Goal: Navigation & Orientation: Understand site structure

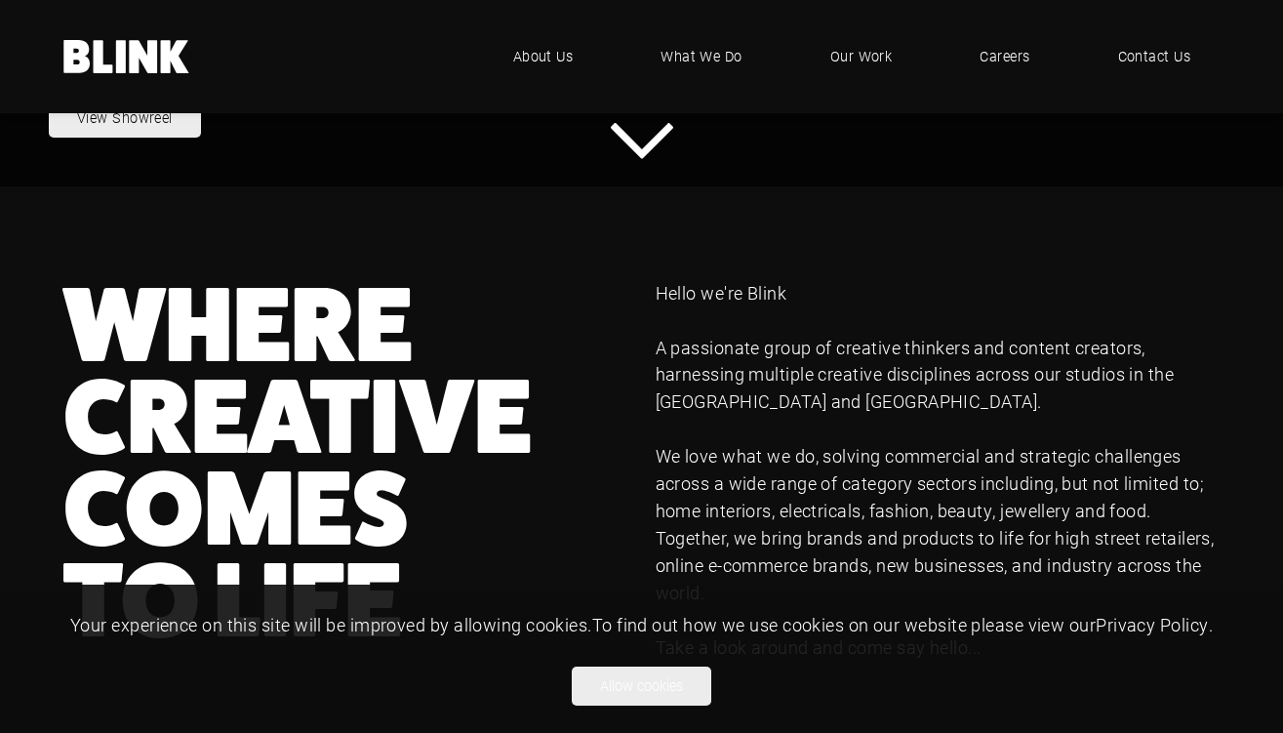
scroll to position [653, 0]
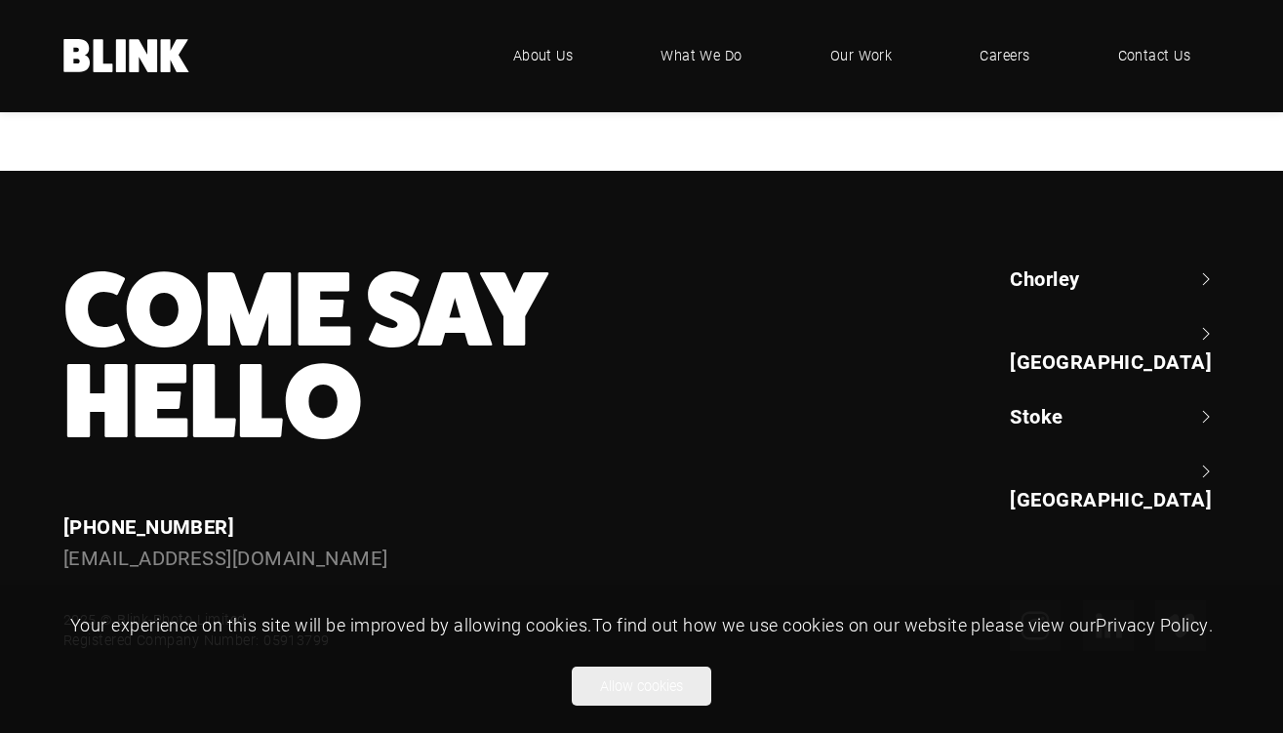
scroll to position [3476, 0]
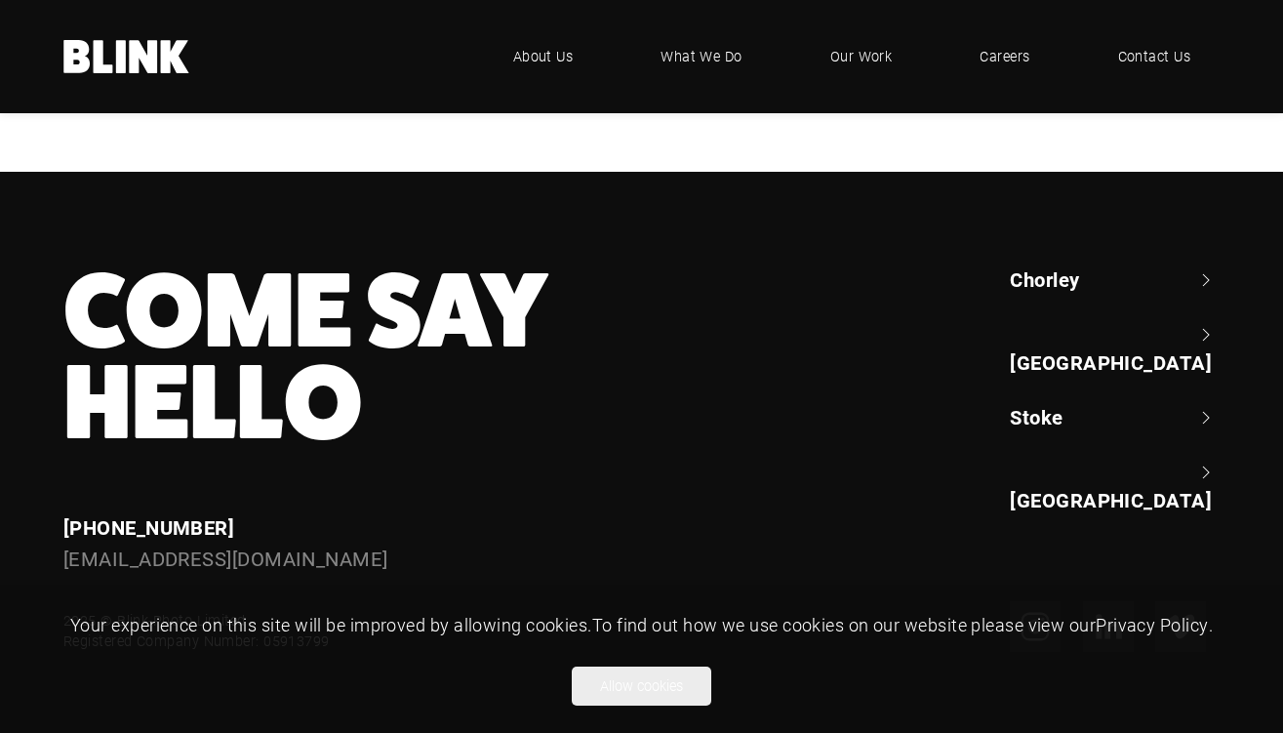
click at [1211, 321] on link "[GEOGRAPHIC_DATA]" at bounding box center [1115, 349] width 210 height 56
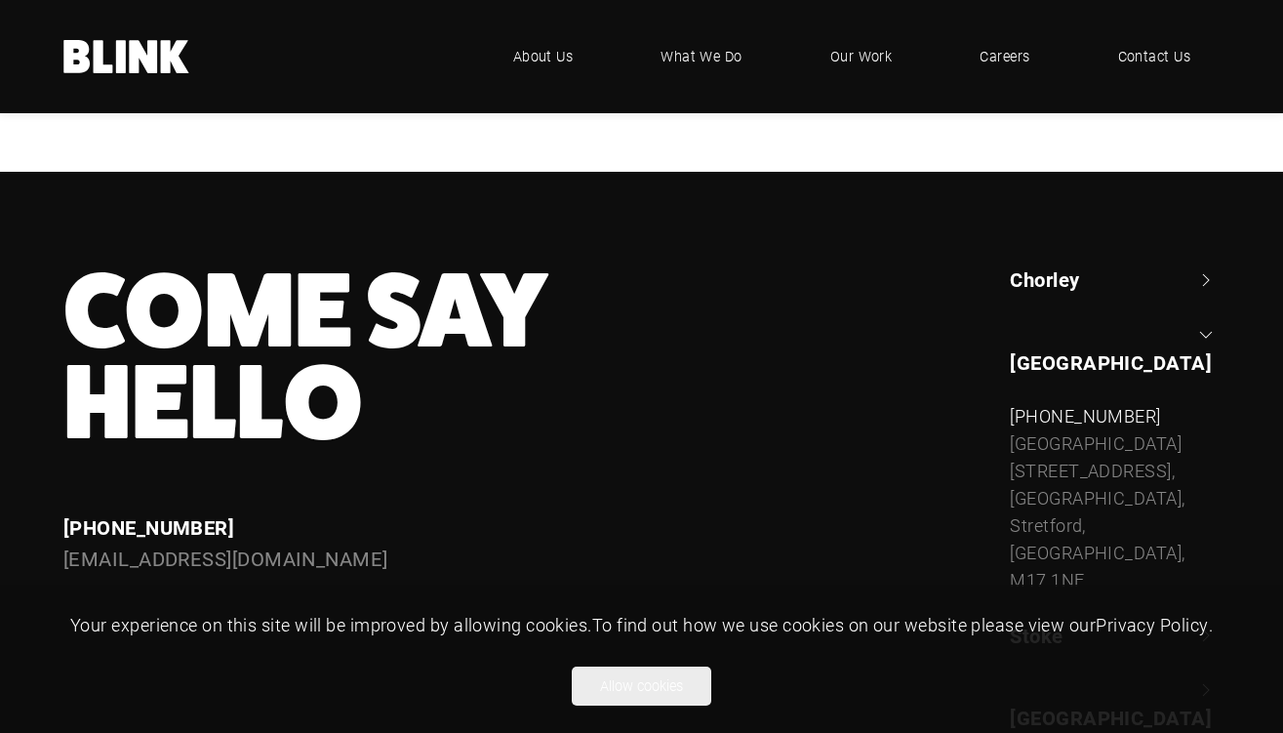
click at [1211, 321] on link "[GEOGRAPHIC_DATA]" at bounding box center [1115, 349] width 210 height 56
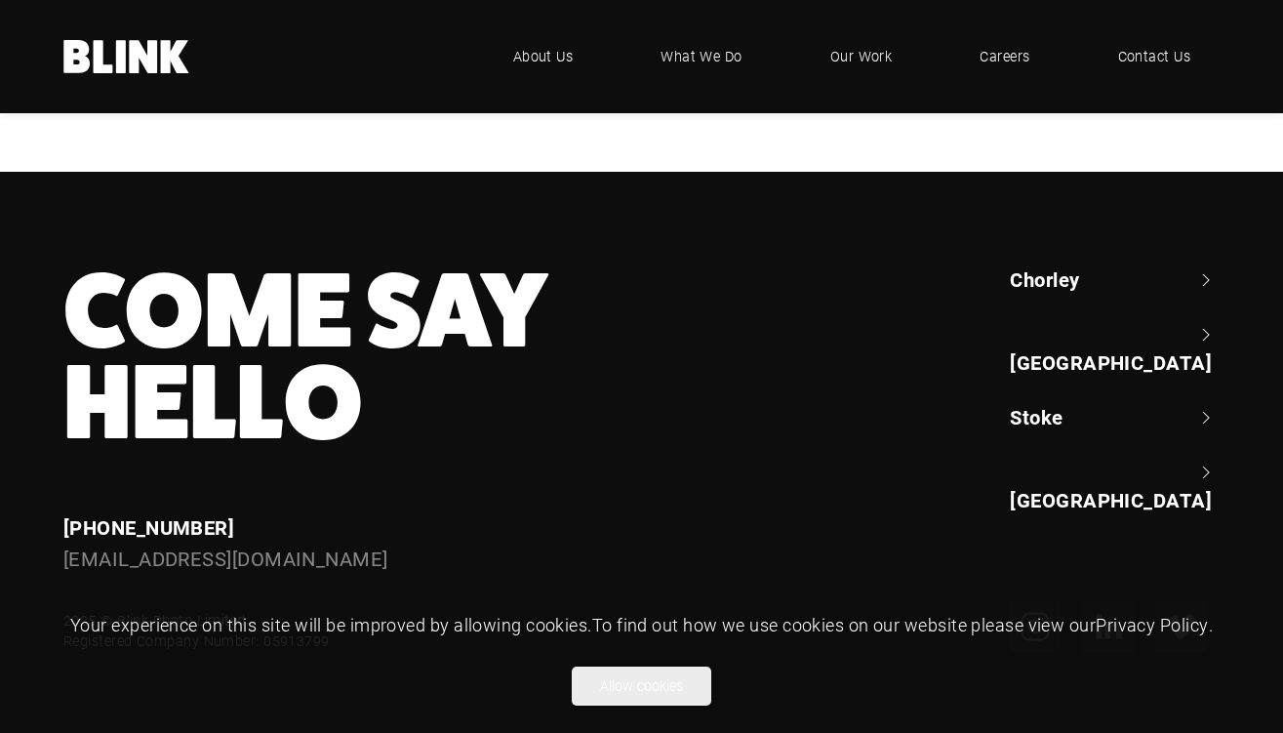
click at [1210, 270] on link "Chorley" at bounding box center [1115, 278] width 210 height 27
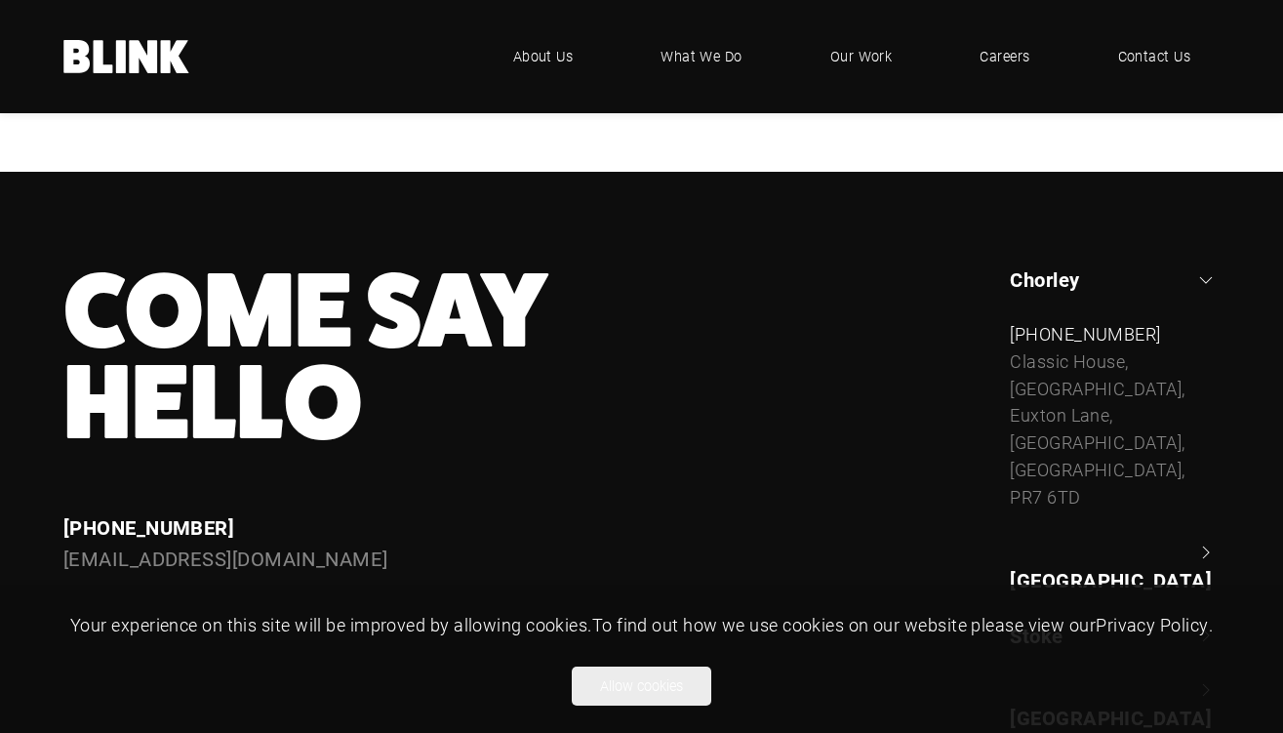
click at [1210, 270] on link "Chorley" at bounding box center [1115, 278] width 210 height 27
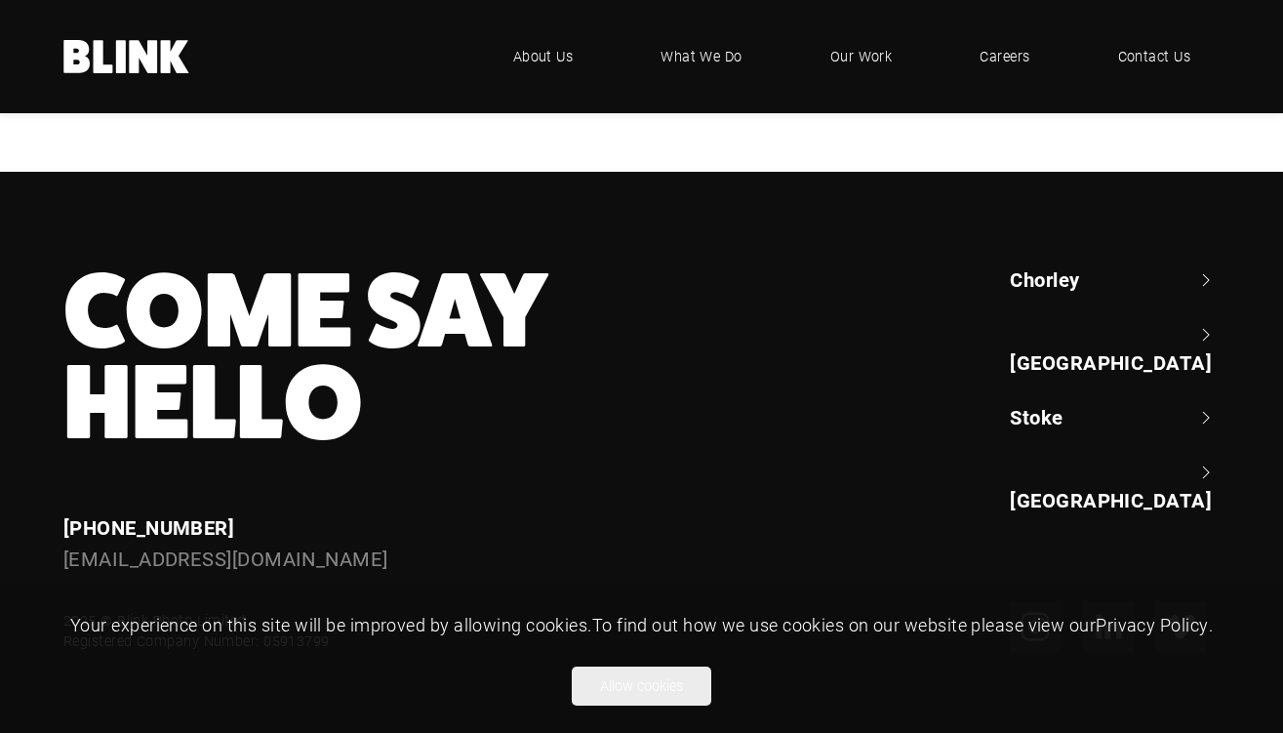
click at [1213, 395] on ul "Chorley +44 (0) 1257 264 494 Classic House, Xton Business Park, Euxton Lane, Ch…" at bounding box center [1115, 389] width 210 height 248
click at [1209, 403] on link "Stoke" at bounding box center [1115, 416] width 210 height 27
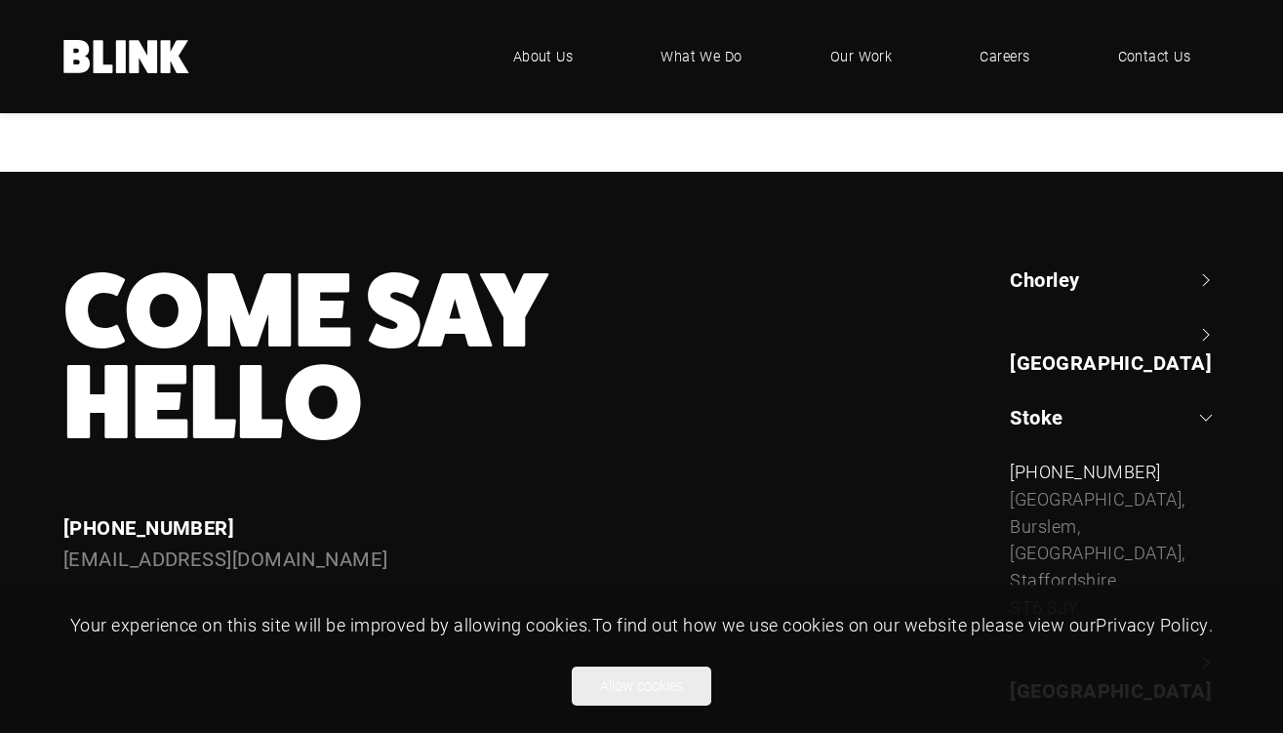
click at [1209, 403] on link "Stoke" at bounding box center [1115, 416] width 210 height 27
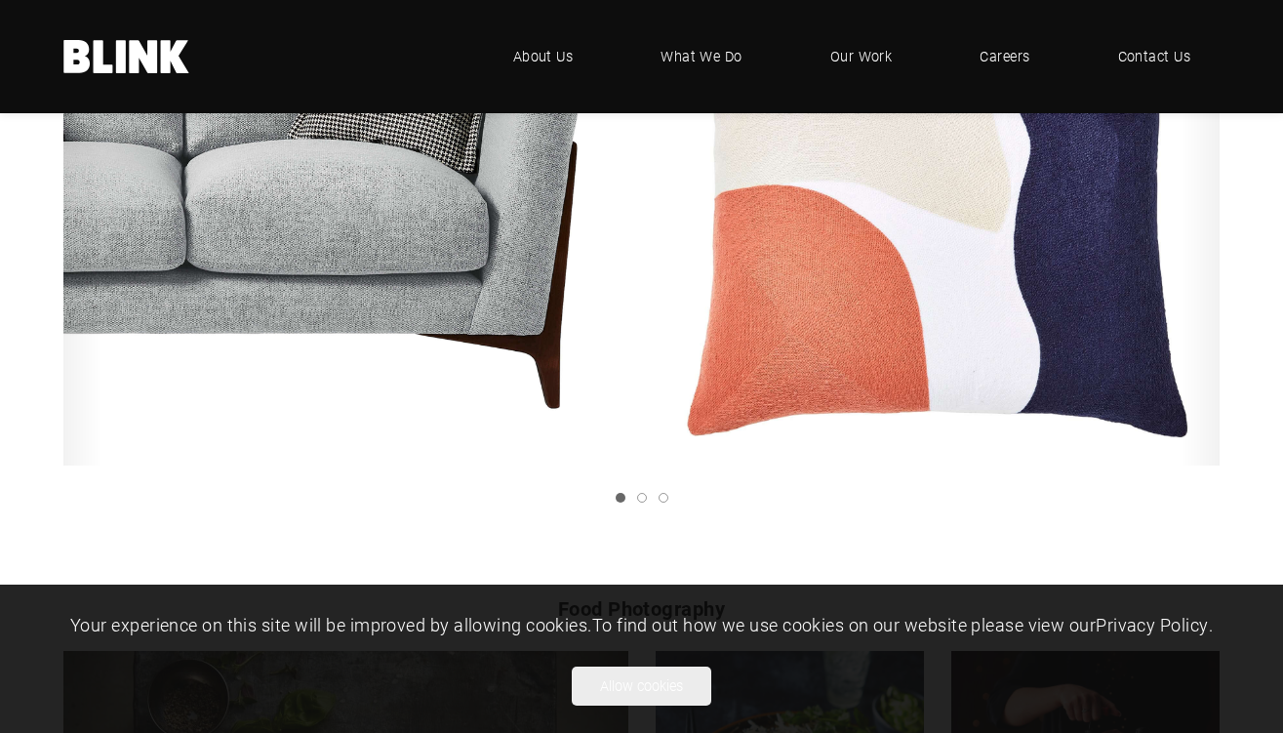
scroll to position [2252, 0]
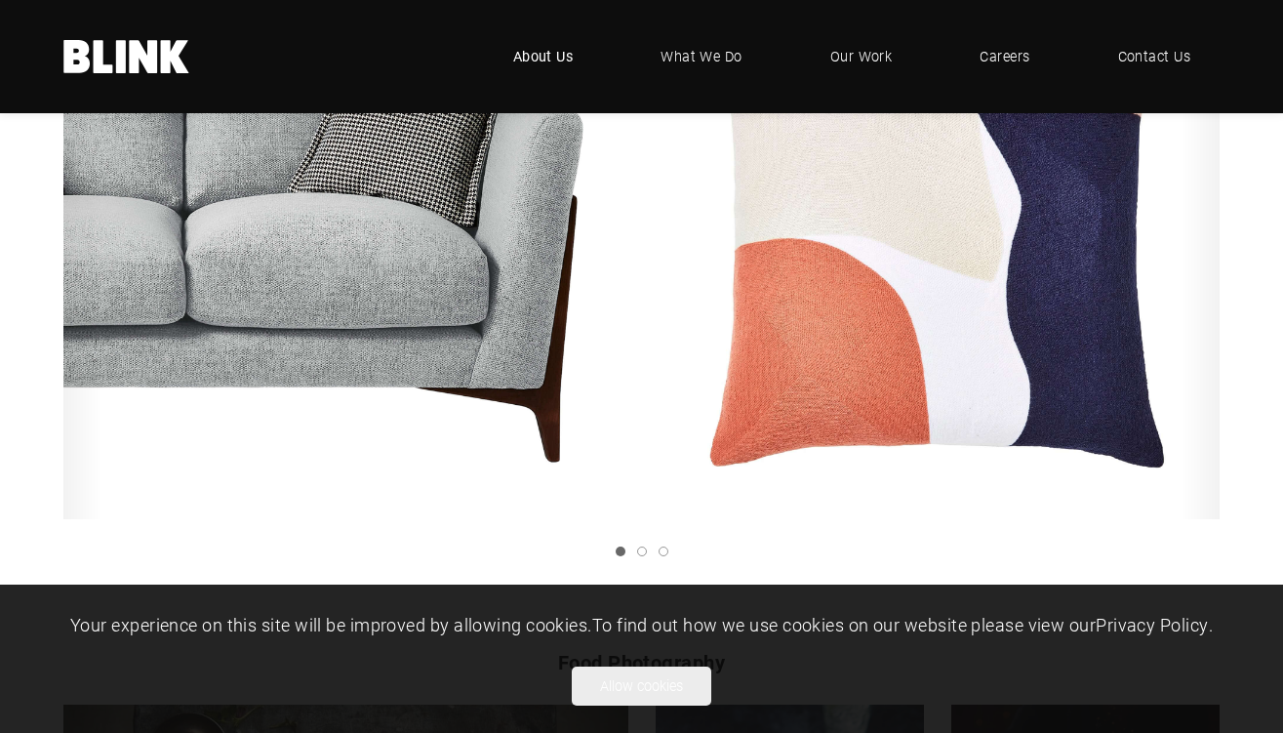
click at [566, 49] on span "About Us" at bounding box center [543, 56] width 60 height 21
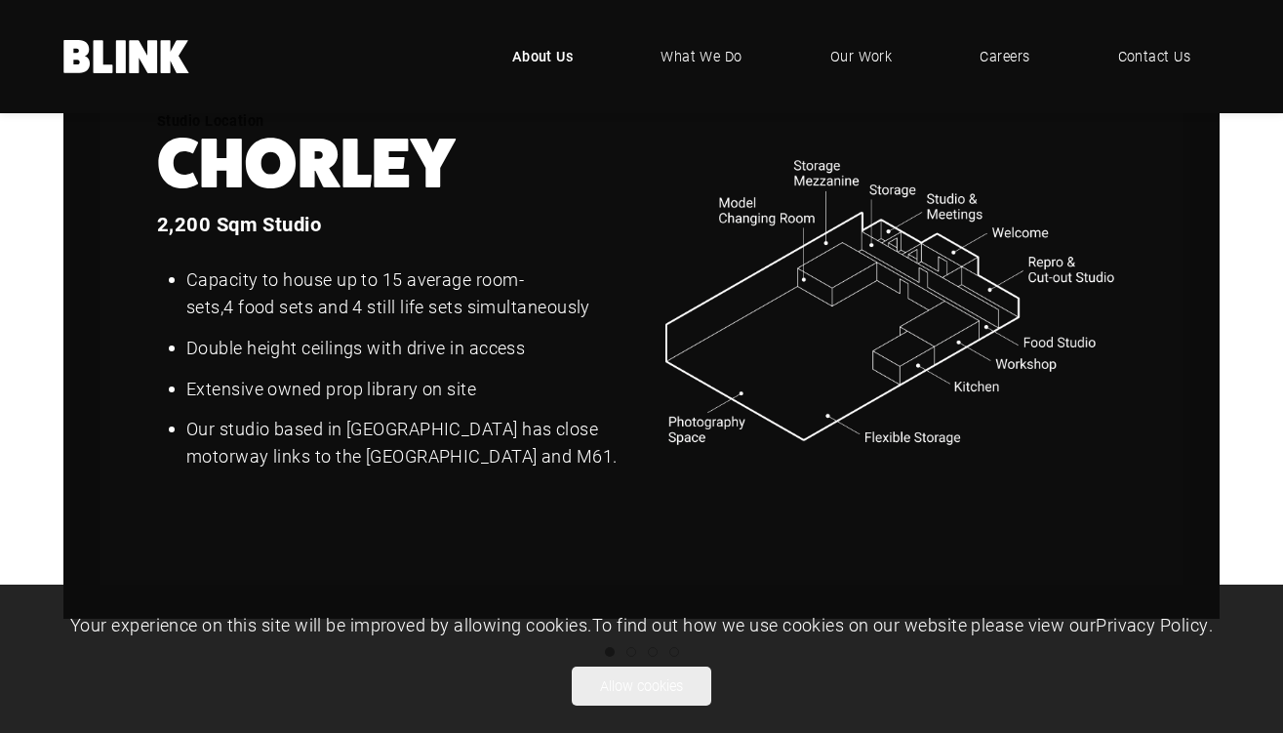
scroll to position [2360, 0]
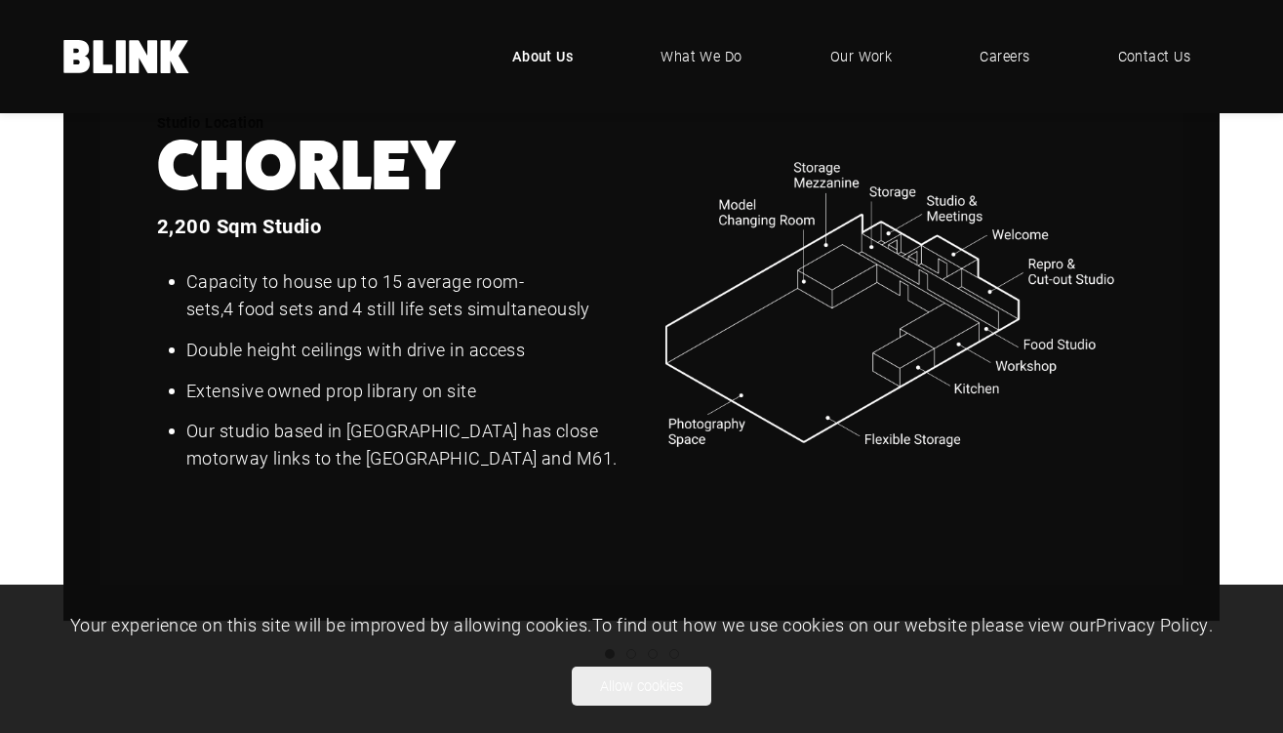
click at [0, 0] on link "Next slide" at bounding box center [0, 0] width 0 height 0
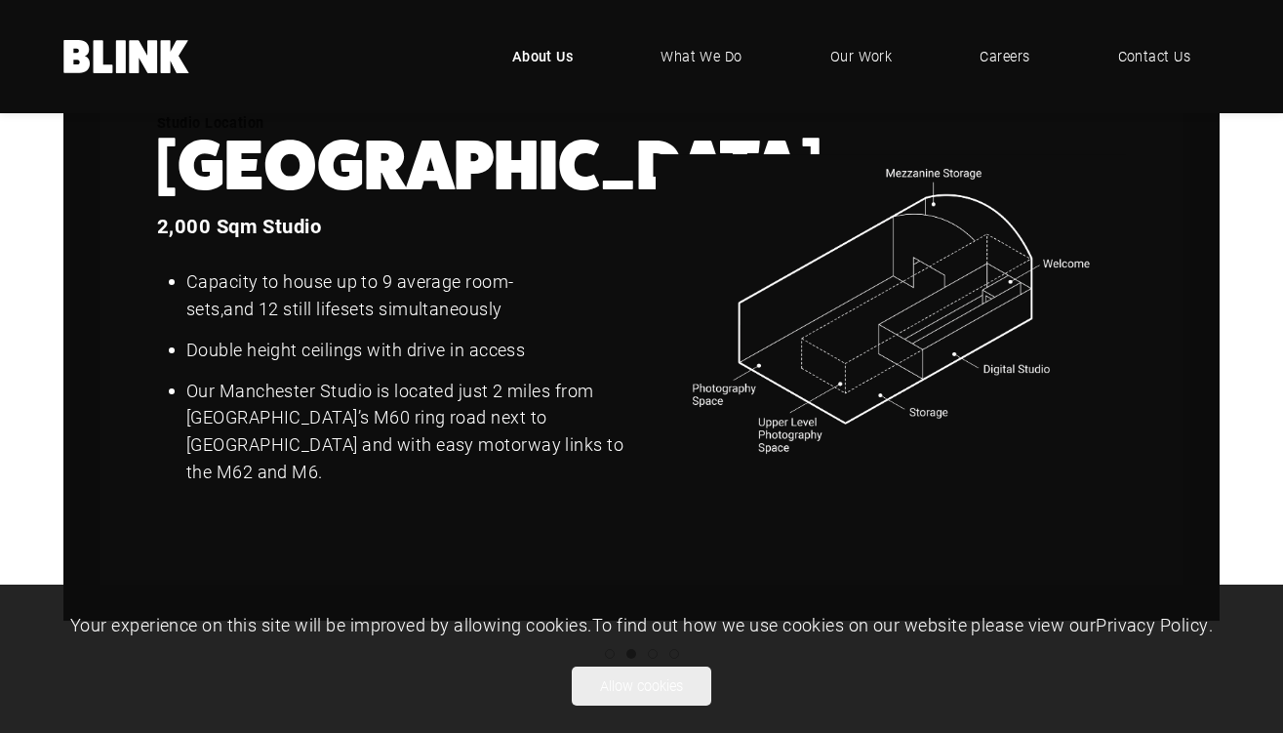
click at [0, 0] on link "Next slide" at bounding box center [0, 0] width 0 height 0
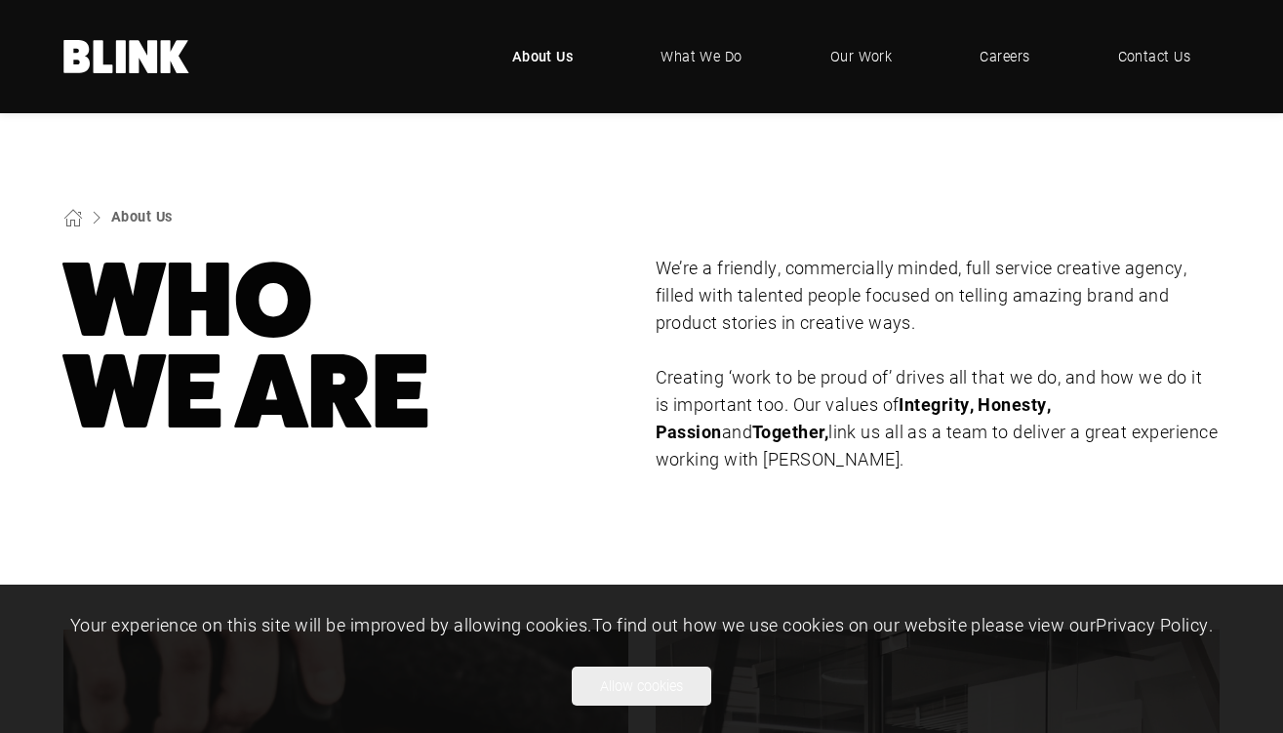
scroll to position [0, 0]
click at [877, 47] on span "Our Work" at bounding box center [861, 56] width 62 height 21
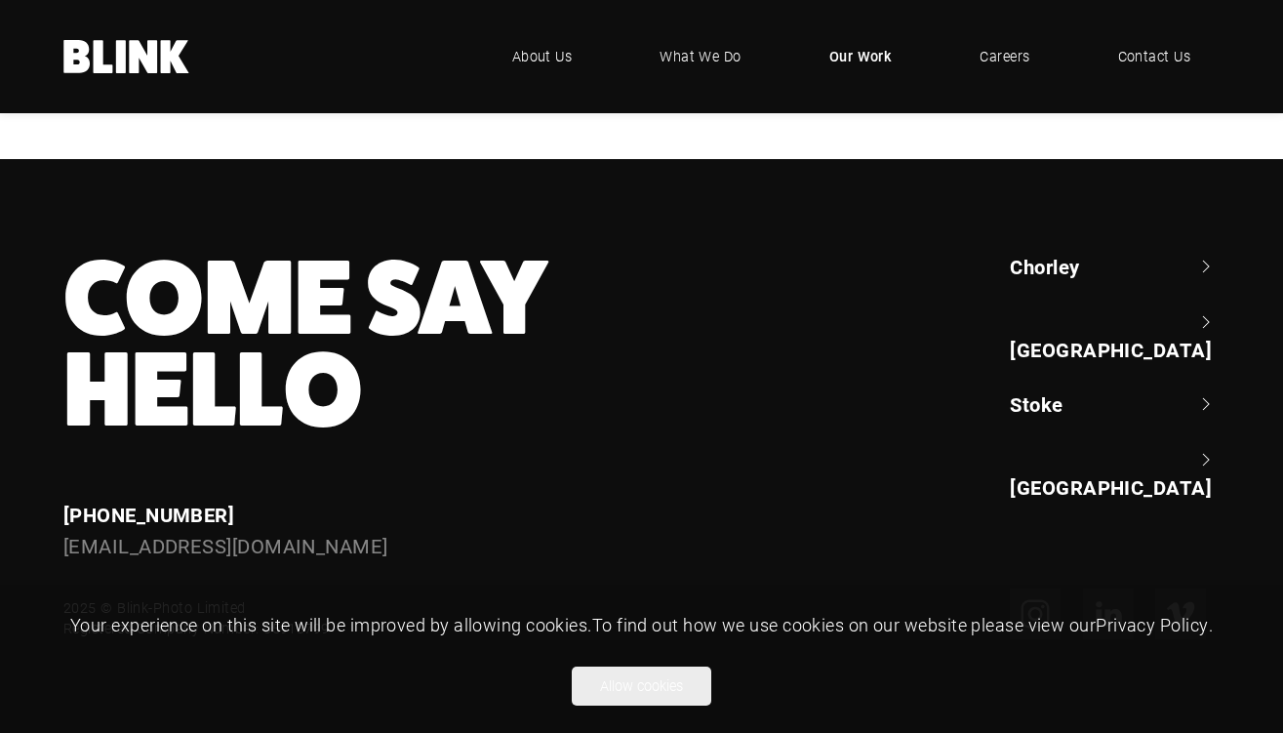
scroll to position [1619, 0]
click at [695, 51] on span "What We Do" at bounding box center [699, 56] width 83 height 21
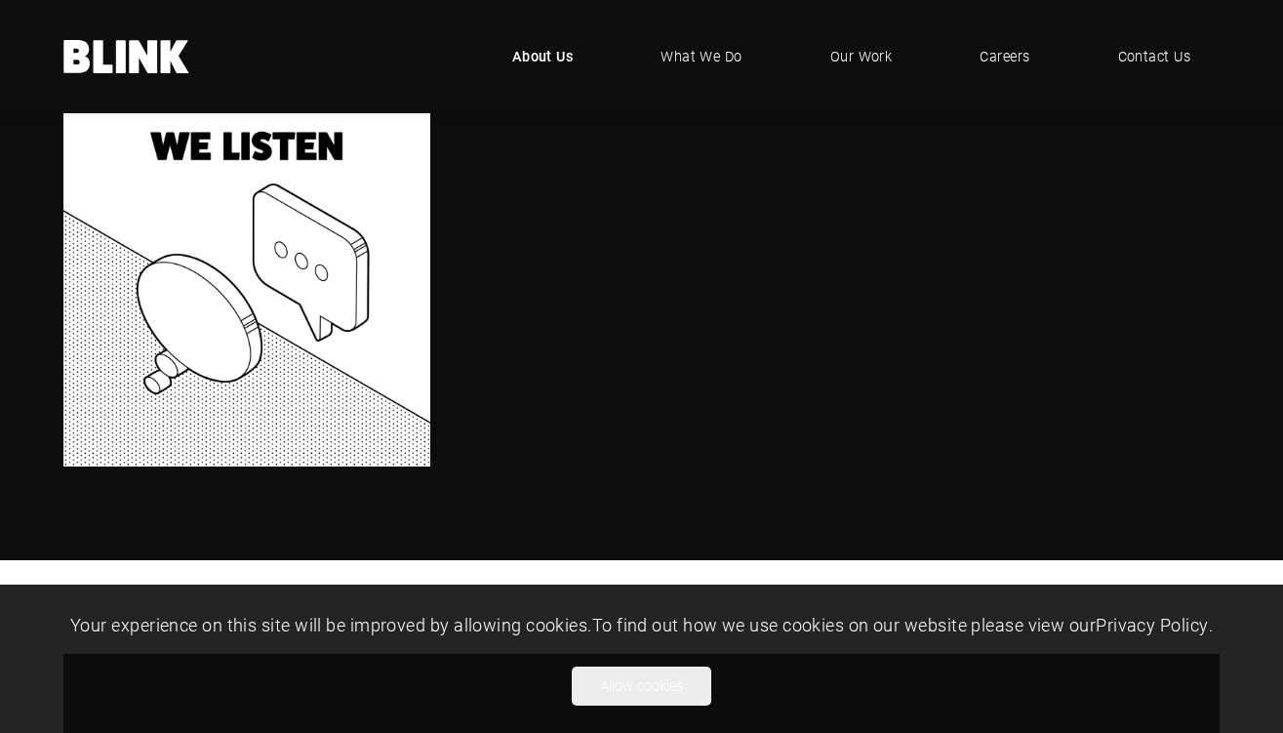
scroll to position [1786, 0]
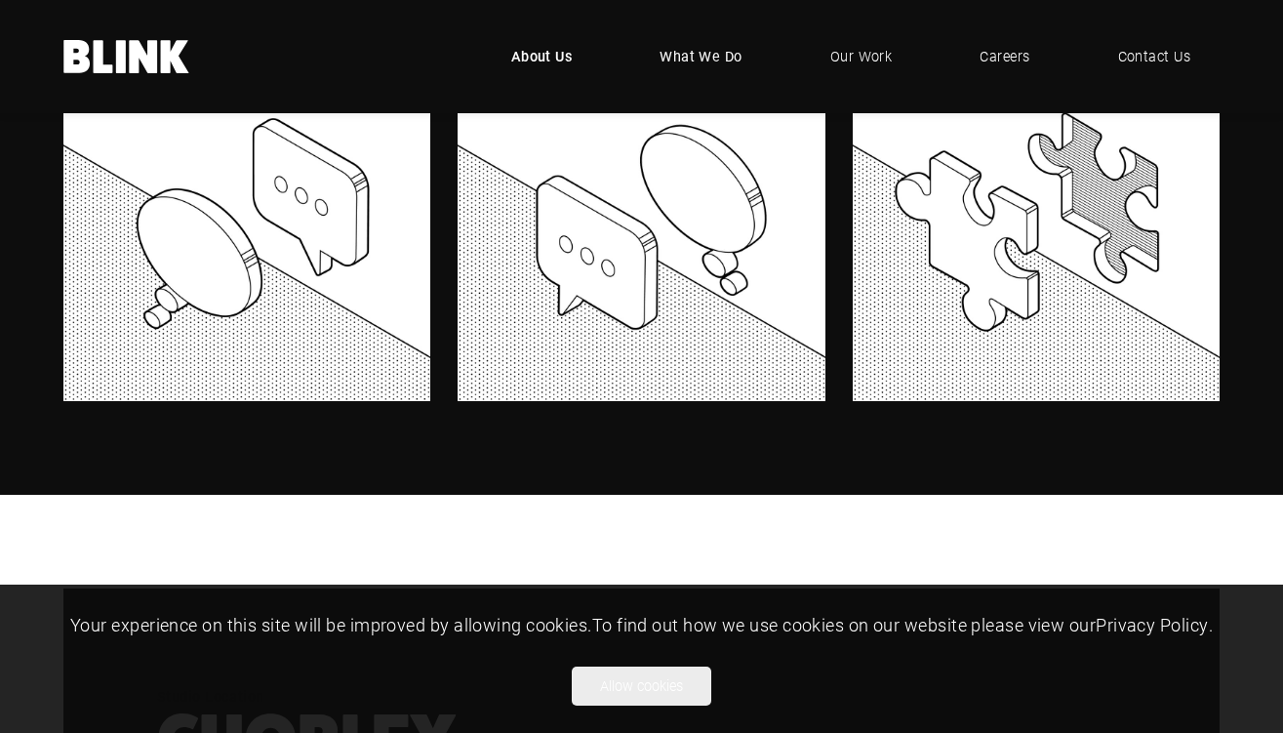
click at [685, 58] on span "What We Do" at bounding box center [700, 56] width 83 height 21
